Goal: Task Accomplishment & Management: Complete application form

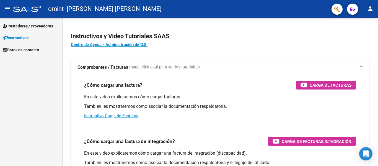
click at [37, 25] on span "Prestadores / Proveedores" at bounding box center [28, 26] width 50 height 6
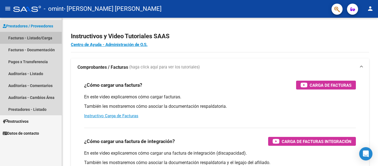
click at [33, 37] on link "Facturas - Listado/Carga" at bounding box center [31, 38] width 62 height 12
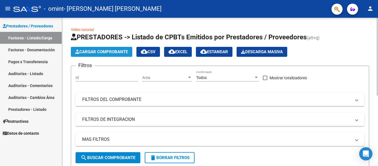
click at [108, 51] on span "Cargar Comprobante" at bounding box center [101, 51] width 53 height 5
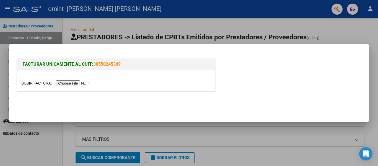
click at [73, 82] on input "file" at bounding box center [56, 83] width 70 height 6
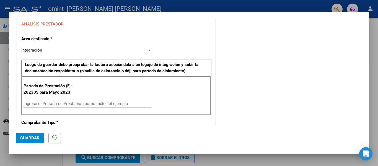
scroll to position [103, 0]
click at [68, 102] on input "Ingrese el Período de Prestación como indica el ejemplo" at bounding box center [88, 103] width 128 height 5
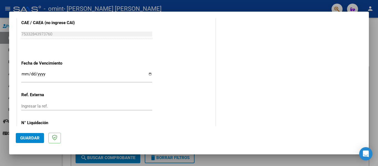
scroll to position [346, 0]
type input "202507"
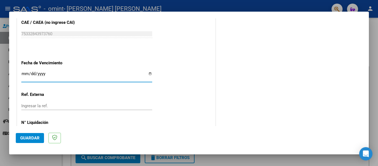
click at [148, 75] on input "Ingresar la fecha" at bounding box center [86, 75] width 131 height 9
type input "[DATE]"
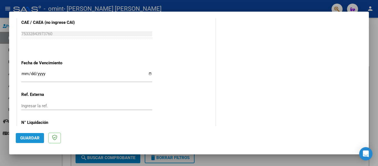
click at [28, 137] on span "Guardar" at bounding box center [29, 137] width 19 height 5
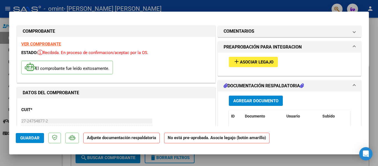
click at [249, 102] on span "Agregar Documento" at bounding box center [255, 100] width 45 height 5
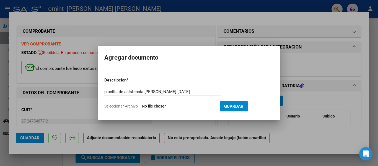
type input "planilla de asistencia [PERSON_NAME] [DATE]"
click at [137, 105] on span "Seleccionar Archivo" at bounding box center [120, 106] width 33 height 4
click at [142, 105] on input "Seleccionar Archivo" at bounding box center [178, 106] width 73 height 5
type input "C:\fakepath\Asistencia [PERSON_NAME] [DATE].pdf"
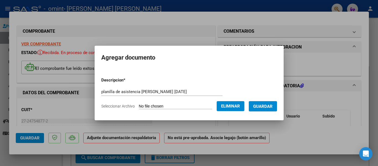
click at [266, 107] on span "Guardar" at bounding box center [262, 106] width 19 height 5
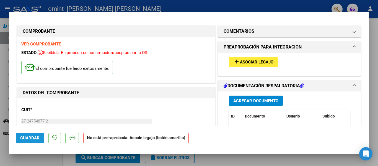
click at [33, 136] on span "Guardar" at bounding box center [29, 137] width 19 height 5
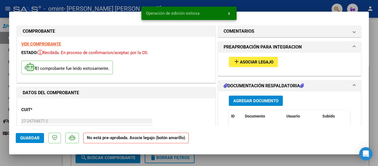
click at [255, 62] on span "Asociar Legajo" at bounding box center [256, 61] width 33 height 5
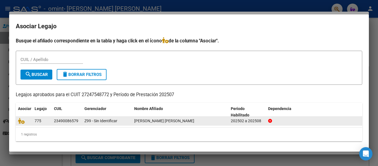
click at [208, 121] on div "[PERSON_NAME] [PERSON_NAME]" at bounding box center [180, 121] width 92 height 6
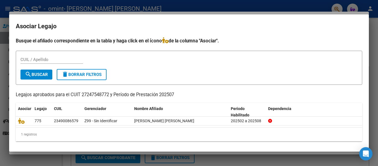
click at [302, 9] on div at bounding box center [189, 83] width 378 height 166
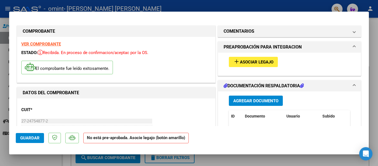
click at [353, 47] on span at bounding box center [354, 47] width 2 height 7
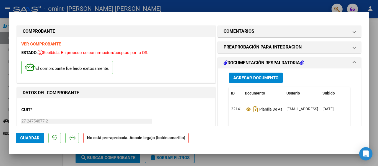
click at [28, 136] on span "Guardar" at bounding box center [29, 137] width 19 height 5
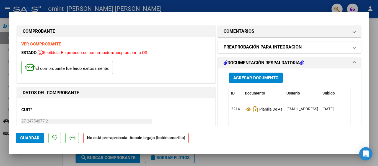
click at [348, 47] on span "PREAPROBACIÓN PARA INTEGRACION" at bounding box center [288, 47] width 129 height 7
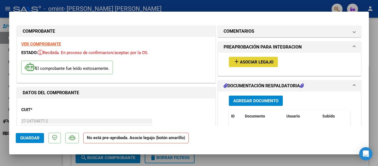
click at [265, 61] on span "Asociar Legajo" at bounding box center [256, 61] width 33 height 5
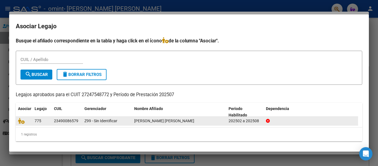
click at [61, 121] on div "23490086579" at bounding box center [66, 121] width 24 height 6
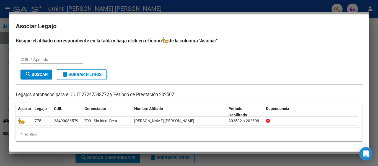
scroll to position [1, 0]
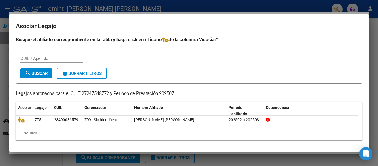
click at [303, 7] on div at bounding box center [189, 83] width 378 height 166
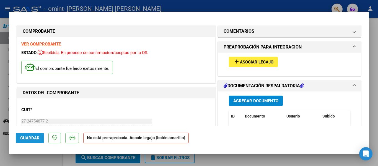
click at [30, 139] on span "Guardar" at bounding box center [29, 137] width 19 height 5
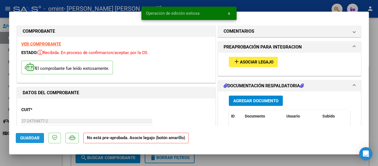
click at [30, 139] on span "Guardar" at bounding box center [29, 137] width 19 height 5
click at [249, 62] on span "Asociar Legajo" at bounding box center [256, 61] width 33 height 5
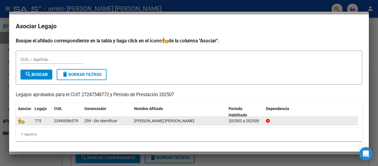
drag, startPoint x: 54, startPoint y: 120, endPoint x: 81, endPoint y: 123, distance: 27.1
click at [81, 123] on datatable-body-cell "23490086579" at bounding box center [67, 120] width 30 height 9
copy div "23490086579"
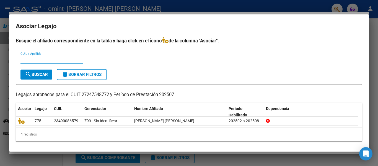
click at [53, 61] on input "CUIL / Apellido" at bounding box center [51, 59] width 63 height 5
paste input "23490086579"
type input "23490086579"
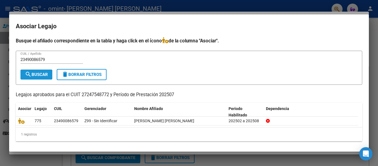
click at [37, 74] on span "search Buscar" at bounding box center [36, 74] width 23 height 5
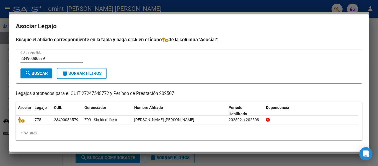
scroll to position [0, 0]
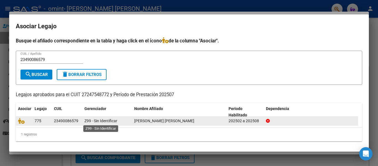
click at [93, 122] on span "Z99 - Sin Identificar" at bounding box center [100, 120] width 33 height 4
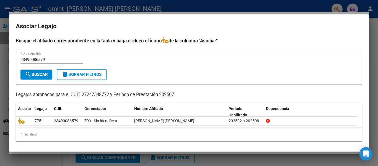
click at [285, 8] on div at bounding box center [189, 83] width 378 height 166
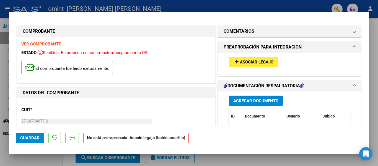
click at [33, 139] on span "Guardar" at bounding box center [29, 137] width 19 height 5
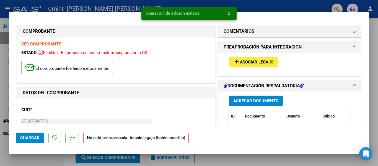
click at [307, 5] on div at bounding box center [189, 83] width 378 height 166
